Goal: Navigation & Orientation: Find specific page/section

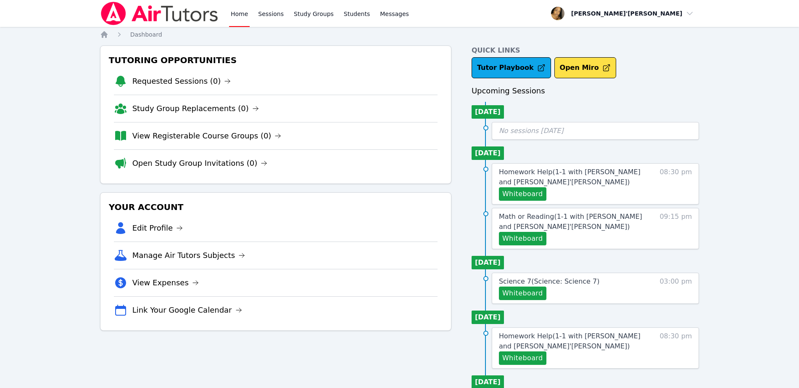
click at [552, 357] on div "Whiteboard" at bounding box center [571, 357] width 145 height 13
click at [294, 43] on div "Home Dashboard Tutoring Opportunities Requested Sessions (0) Study Group Replac…" at bounding box center [400, 366] width 600 height 673
click at [103, 16] on img at bounding box center [159, 14] width 119 height 24
